Goal: Task Accomplishment & Management: Manage account settings

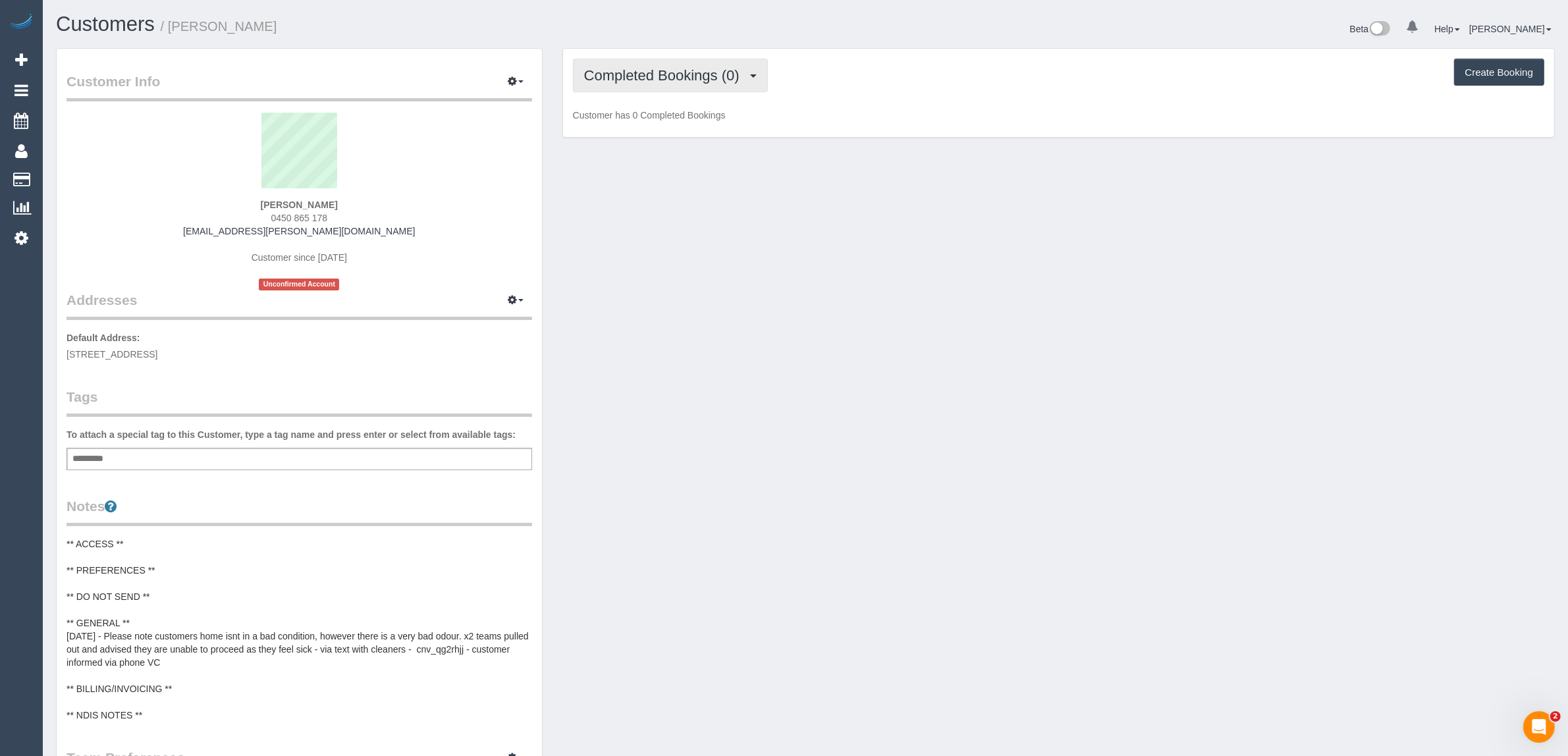
click at [614, 89] on button "Completed Bookings (0)" at bounding box center [670, 75] width 195 height 34
click at [642, 412] on div "Customer Info Edit Contact Info Send Message Email Preferences Special Sales Ta…" at bounding box center [805, 562] width 1519 height 1027
click at [211, 461] on div "Add a tag" at bounding box center [299, 459] width 466 height 23
click at [504, 73] on button "button" at bounding box center [516, 82] width 33 height 20
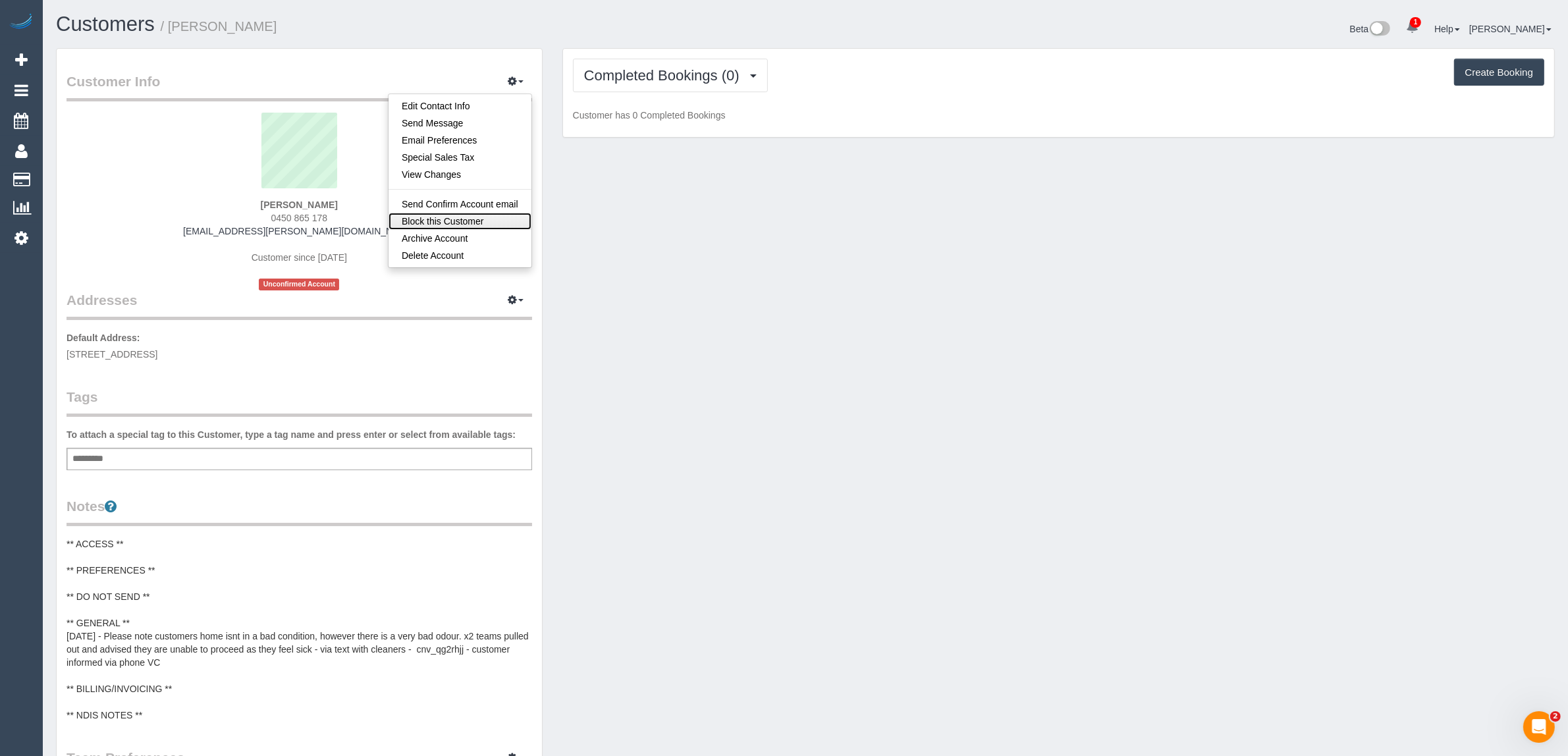
click at [468, 216] on link "Block this Customer" at bounding box center [460, 221] width 143 height 17
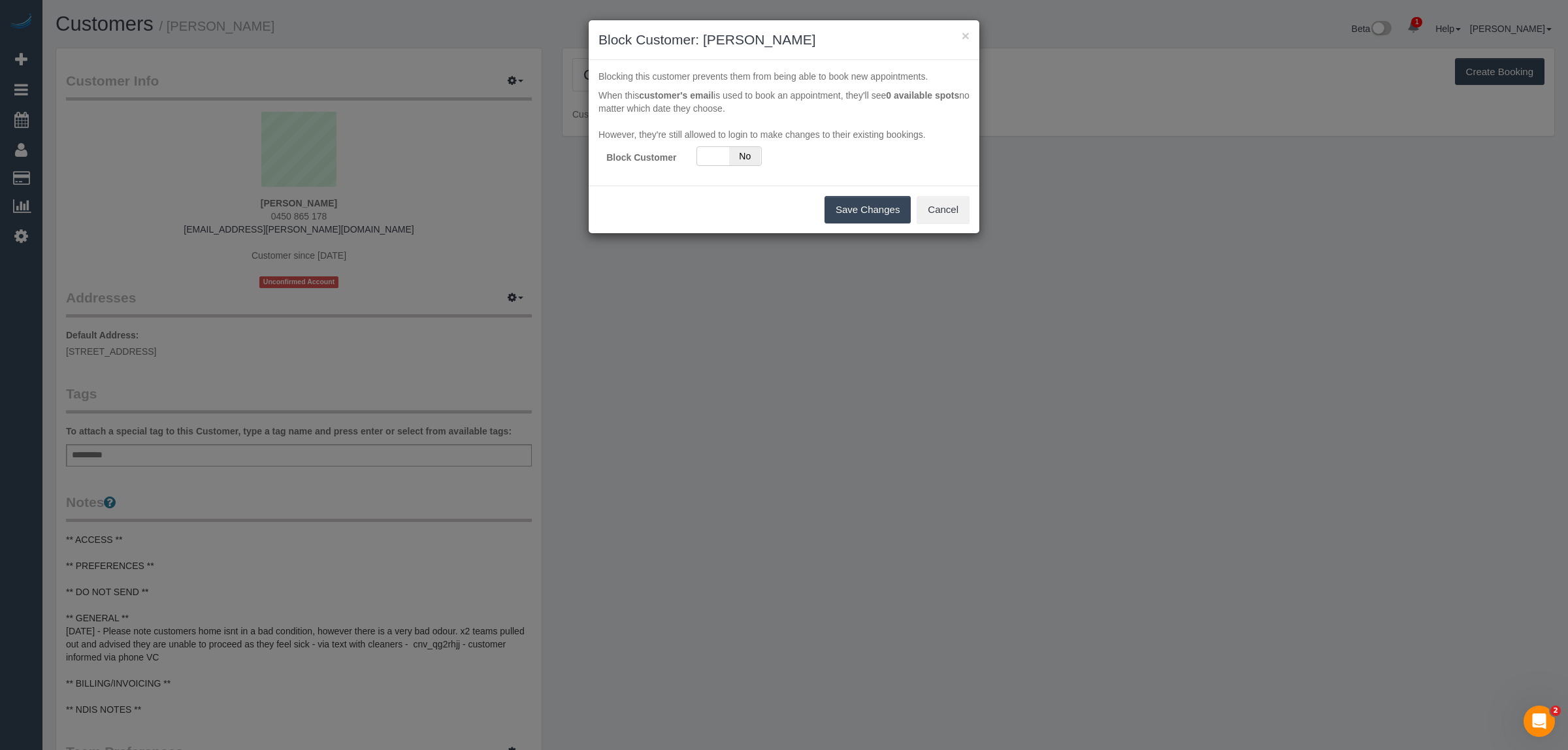
click at [738, 172] on div "Blocking this customer prevents them from being able to book new appointments. …" at bounding box center [783, 122] width 391 height 125
click at [729, 158] on span "No" at bounding box center [745, 156] width 32 height 18
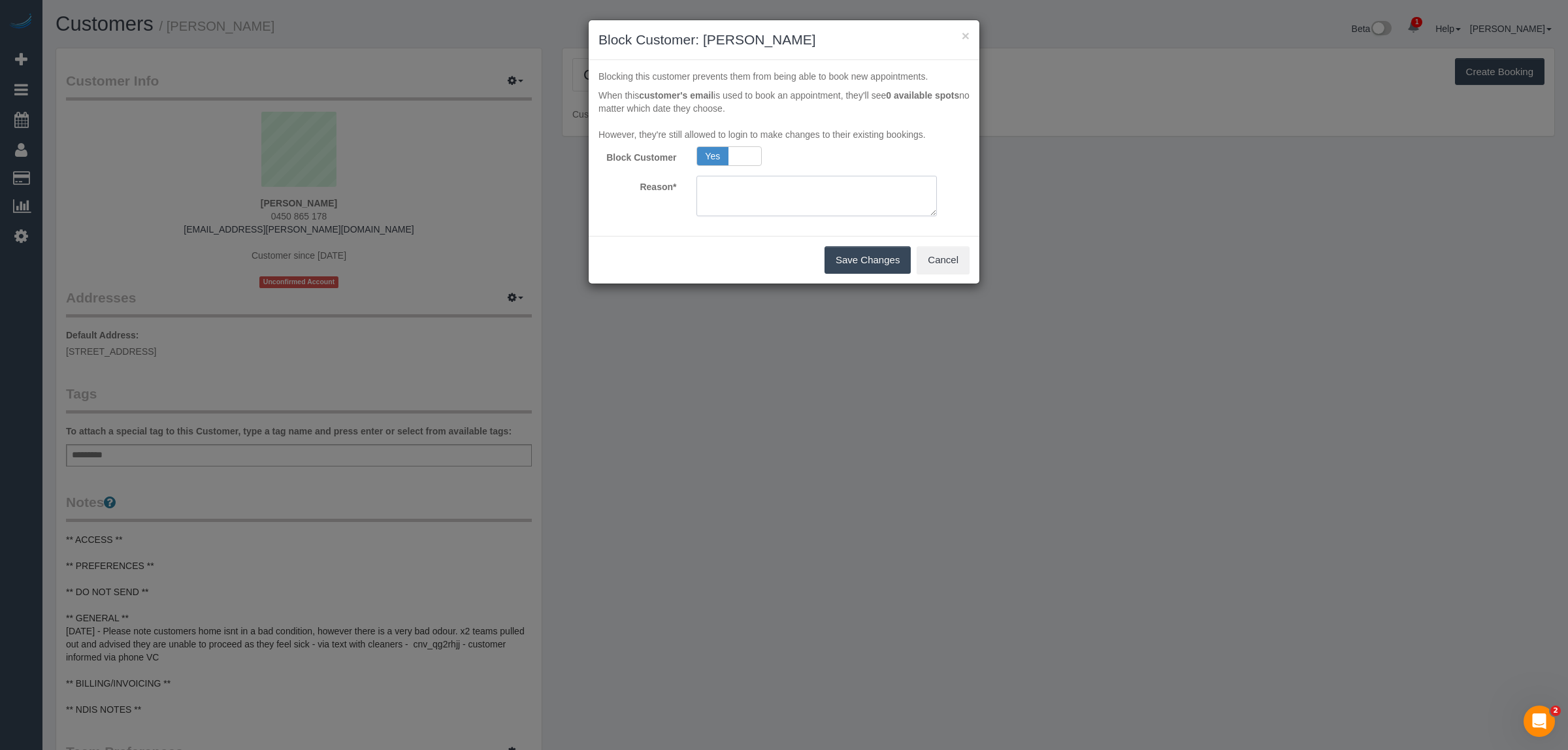
click at [775, 210] on textarea at bounding box center [817, 196] width 241 height 41
click at [767, 197] on textarea at bounding box center [817, 196] width 241 height 41
type textarea "Crazy. Cat poop all over home. Google review"
click at [877, 256] on button "Save Changes" at bounding box center [867, 259] width 86 height 27
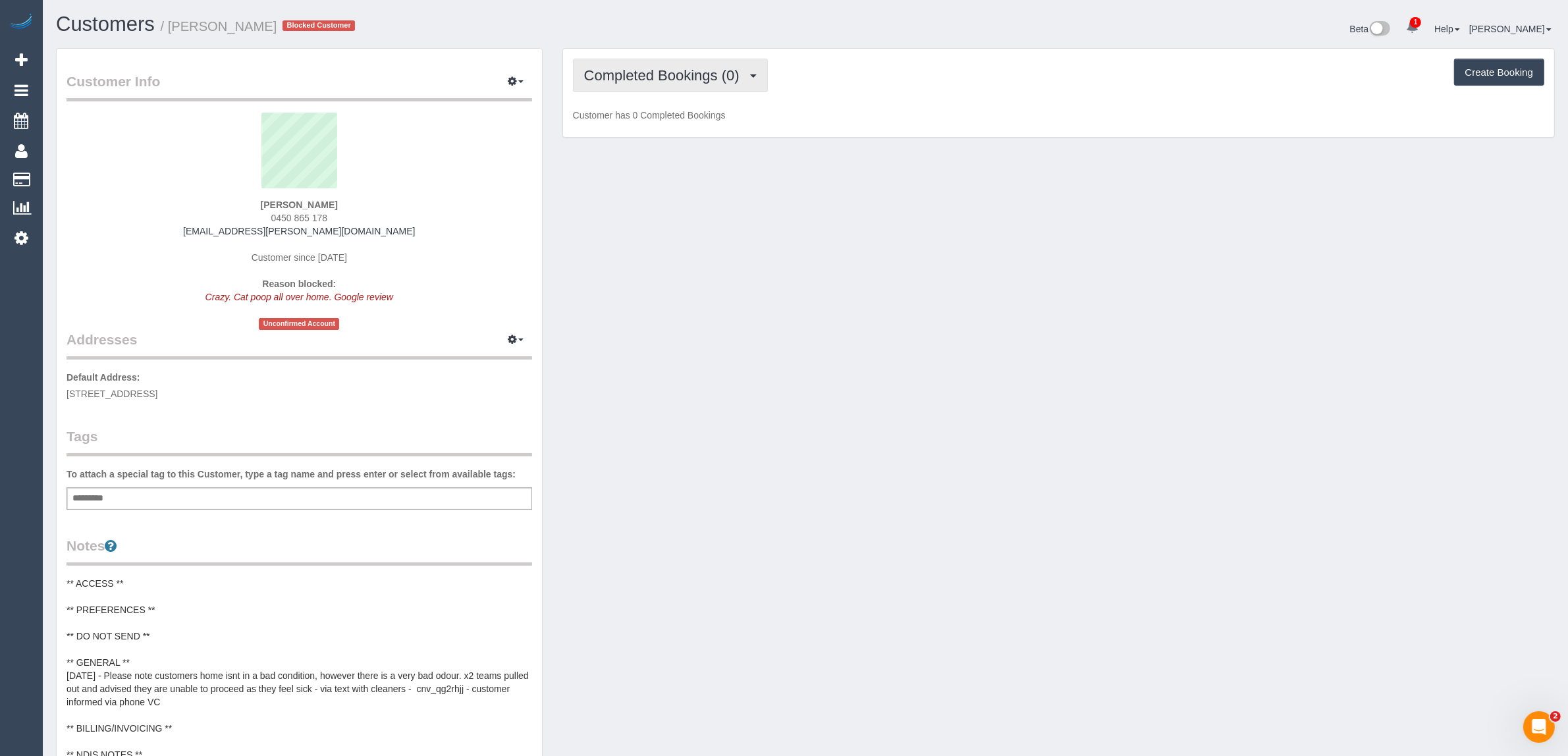
click at [697, 71] on span "Completed Bookings (0)" at bounding box center [665, 75] width 162 height 16
click at [666, 144] on link "Cancelled Bookings (1)" at bounding box center [642, 140] width 137 height 17
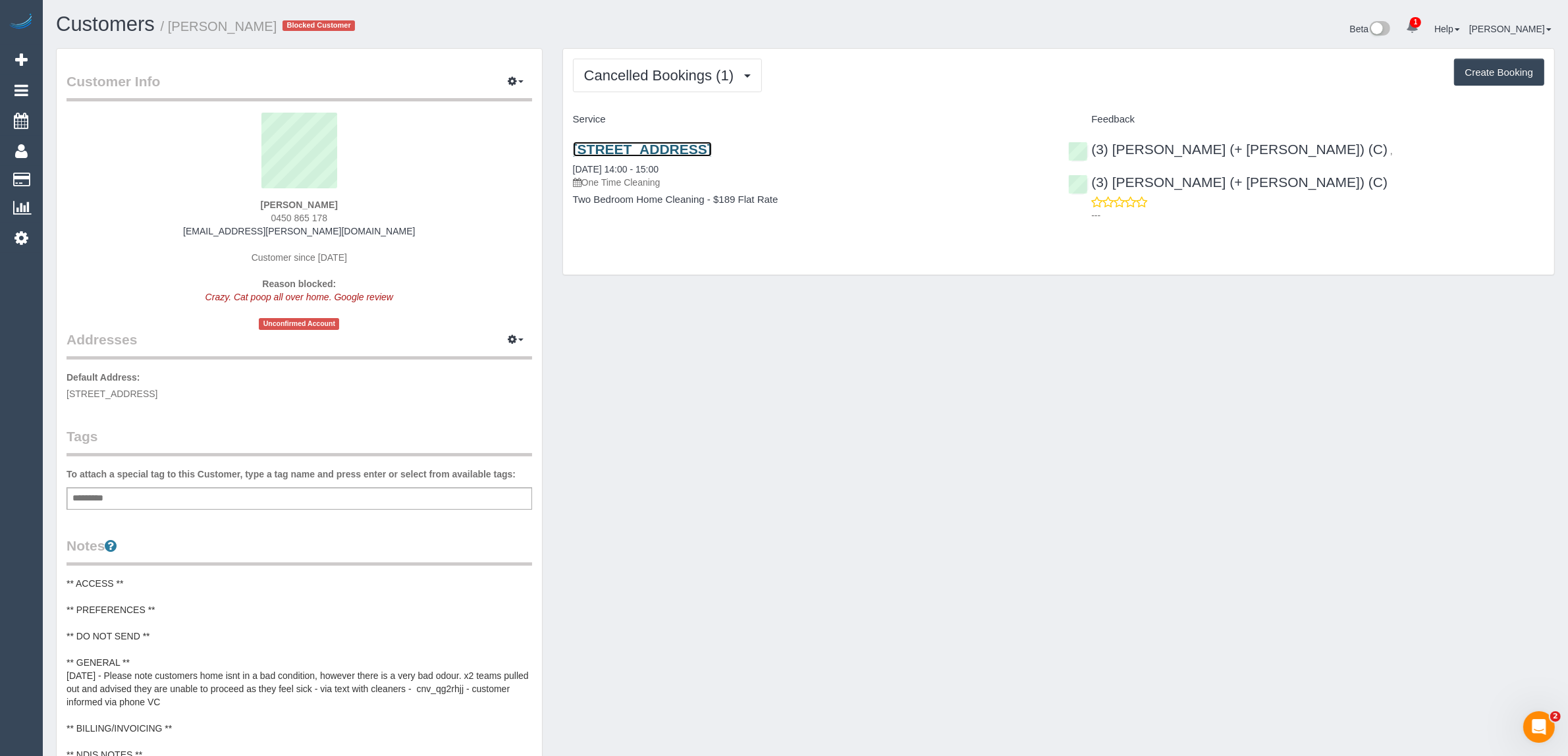
click at [665, 142] on link "[STREET_ADDRESS]" at bounding box center [642, 149] width 139 height 16
